Goal: Task Accomplishment & Management: Use online tool/utility

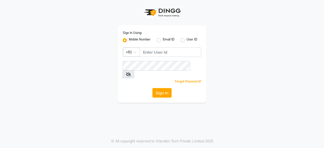
click at [168, 47] on div "Sign In Using: Mobile Number Email ID User ID Country Code × +91 Remember me Fo…" at bounding box center [162, 64] width 89 height 78
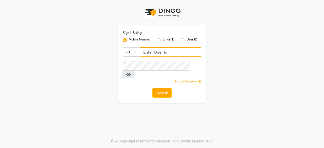
click at [155, 49] on input "Username" at bounding box center [171, 52] width 62 height 10
type input "8585856832"
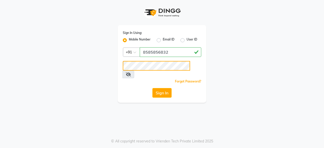
click at [152, 88] on button "Sign In" at bounding box center [161, 93] width 19 height 10
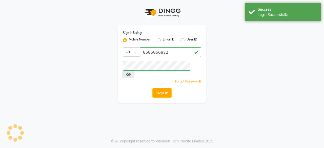
select select "7913"
select select "service"
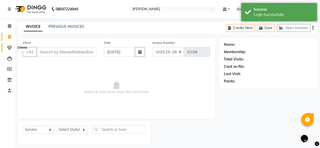
click at [9, 46] on icon at bounding box center [9, 48] width 5 height 4
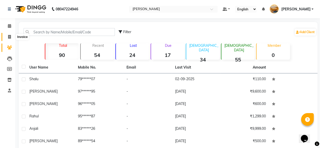
click at [9, 36] on icon at bounding box center [9, 37] width 3 height 4
select select "service"
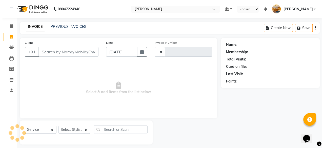
scroll to position [4, 0]
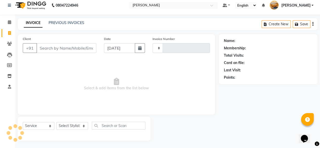
type input "0108"
select select "7913"
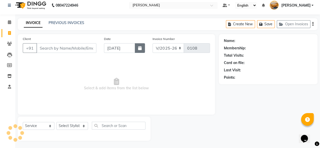
click at [138, 49] on button "button" at bounding box center [140, 48] width 10 height 10
select select "9"
select select "2025"
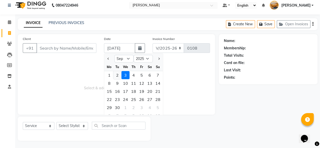
click at [116, 75] on div "2" at bounding box center [117, 75] width 8 height 8
type input "02-09-2025"
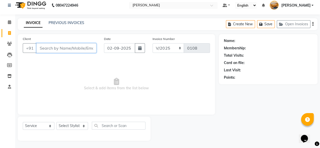
click at [65, 47] on input "Client" at bounding box center [66, 48] width 60 height 10
type input "9829081149"
click at [83, 47] on span "Add Client" at bounding box center [83, 48] width 20 height 5
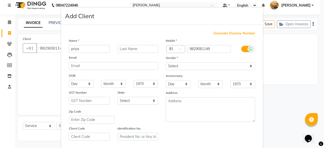
type input "priya"
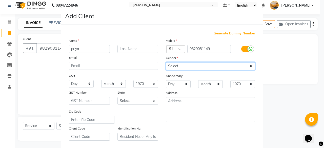
click at [200, 68] on select "Select [DEMOGRAPHIC_DATA] [DEMOGRAPHIC_DATA] Other Prefer Not To Say" at bounding box center [210, 66] width 89 height 8
select select "[DEMOGRAPHIC_DATA]"
click at [166, 62] on select "Select [DEMOGRAPHIC_DATA] [DEMOGRAPHIC_DATA] Other Prefer Not To Say" at bounding box center [210, 66] width 89 height 8
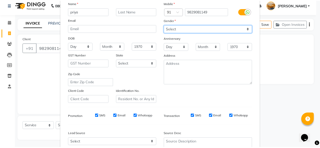
scroll to position [85, 0]
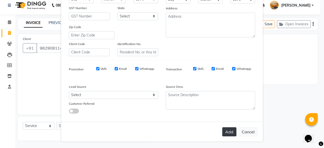
click at [227, 129] on button "Add" at bounding box center [229, 131] width 14 height 9
type input "98******49"
select select
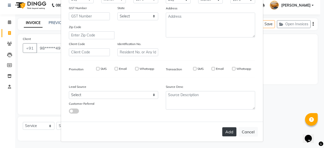
select select
checkbox input "false"
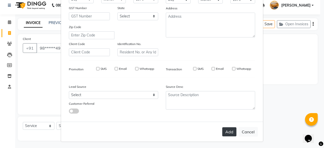
checkbox input "false"
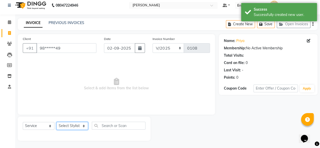
click at [68, 125] on select "Select Stylist [PERSON_NAME] manju [PERSON_NAME] ⁠[PERSON_NAME] MAM [PERSON_NAM…" at bounding box center [72, 126] width 32 height 8
select select "77362"
click at [56, 122] on select "Select Stylist [PERSON_NAME] manju [PERSON_NAME] ⁠[PERSON_NAME] MAM [PERSON_NAM…" at bounding box center [72, 126] width 32 height 8
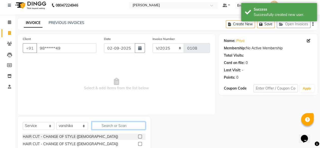
click at [109, 125] on input "text" at bounding box center [119, 126] width 54 height 8
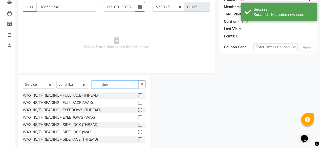
scroll to position [50, 0]
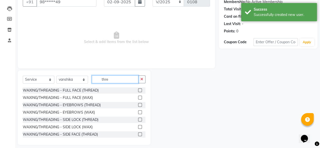
type input "thre"
click at [138, 105] on label at bounding box center [140, 105] width 4 height 4
click at [138, 105] on input "checkbox" at bounding box center [139, 105] width 3 height 3
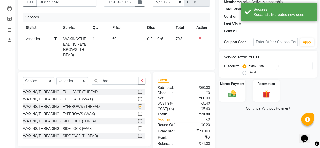
checkbox input "false"
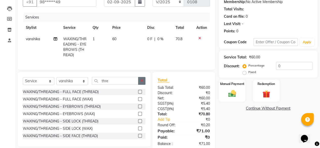
click at [140, 83] on icon "button" at bounding box center [141, 81] width 3 height 4
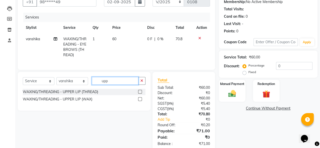
type input "upp"
click at [140, 94] on label at bounding box center [140, 92] width 4 height 4
click at [140, 94] on input "checkbox" at bounding box center [139, 91] width 3 height 3
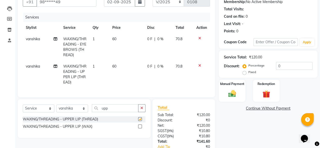
checkbox input "false"
click at [121, 67] on td "60" at bounding box center [126, 74] width 35 height 27
select select "77362"
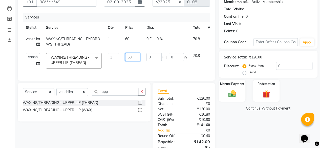
click at [137, 57] on input "60" at bounding box center [132, 57] width 15 height 8
type input "6"
type input "30"
click at [135, 44] on td "60" at bounding box center [132, 41] width 21 height 17
select select "77362"
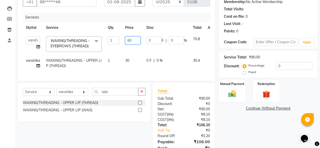
click at [135, 41] on input "60" at bounding box center [132, 40] width 15 height 8
type input "6"
type input "50"
click at [130, 95] on div "Client +91 98******49 Date [DATE] Invoice Number V/2025 V/[PHONE_NUMBER] Servic…" at bounding box center [116, 75] width 205 height 175
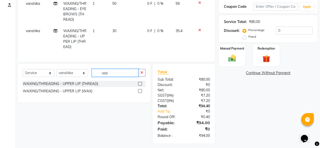
scroll to position [85, 0]
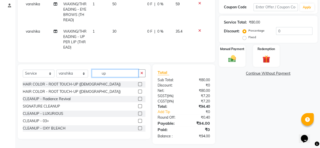
type input "u"
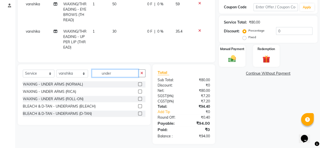
type input "under"
click at [140, 86] on label at bounding box center [140, 84] width 4 height 4
click at [140, 86] on input "checkbox" at bounding box center [139, 84] width 3 height 3
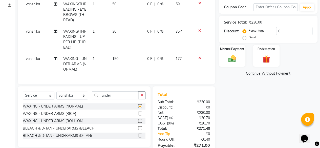
checkbox input "false"
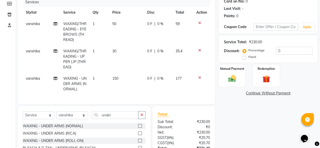
scroll to position [0, 0]
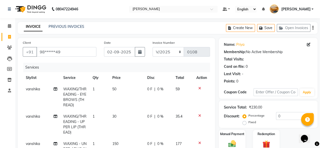
click at [313, 28] on icon "button" at bounding box center [313, 28] width 1 height 0
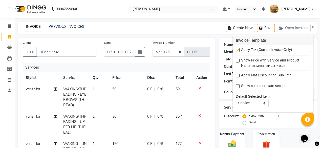
click at [238, 50] on label at bounding box center [238, 50] width 4 height 4
click at [238, 50] on input "checkbox" at bounding box center [237, 50] width 3 height 3
checkbox input "false"
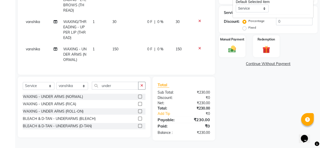
click at [262, 120] on div "Name: Priya Membership: No Active Membership Total Visits: Card on file: 0 Last…" at bounding box center [270, 41] width 103 height 197
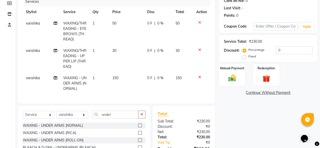
scroll to position [64, 0]
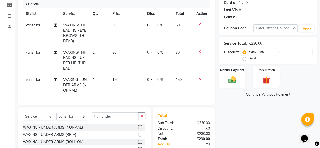
click at [236, 78] on img at bounding box center [232, 79] width 12 height 9
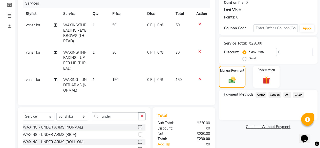
click at [298, 94] on span "CASH" at bounding box center [298, 95] width 11 height 6
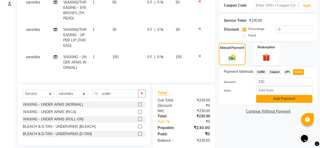
click at [290, 98] on button "Add Payment" at bounding box center [284, 99] width 56 height 8
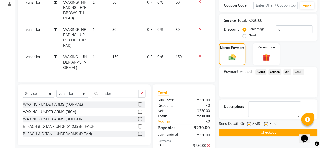
scroll to position [116, 0]
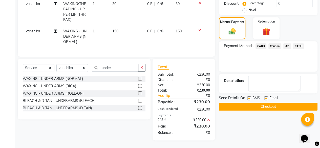
click at [287, 103] on button "Checkout" at bounding box center [268, 107] width 99 height 8
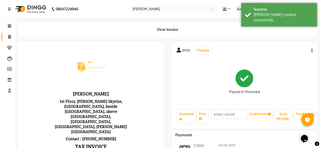
click at [10, 38] on icon at bounding box center [9, 37] width 3 height 4
select select "7913"
select select "service"
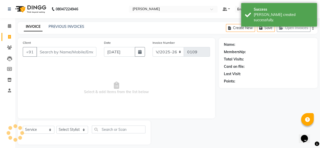
scroll to position [4, 0]
